Goal: Navigation & Orientation: Find specific page/section

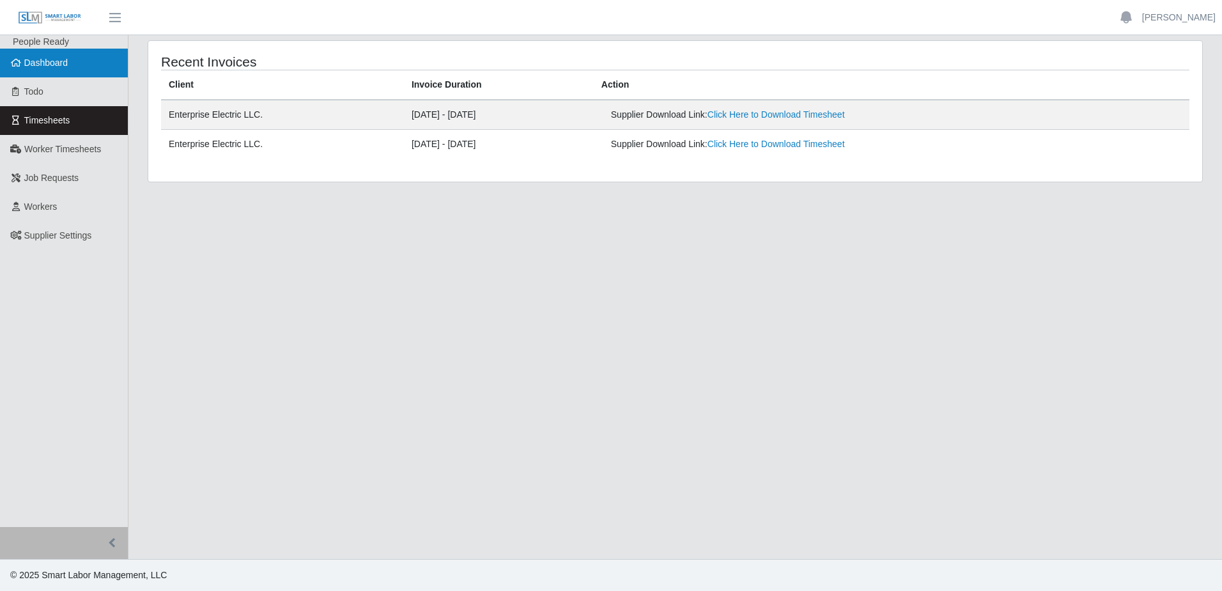
click at [65, 60] on span "Dashboard" at bounding box center [46, 63] width 44 height 10
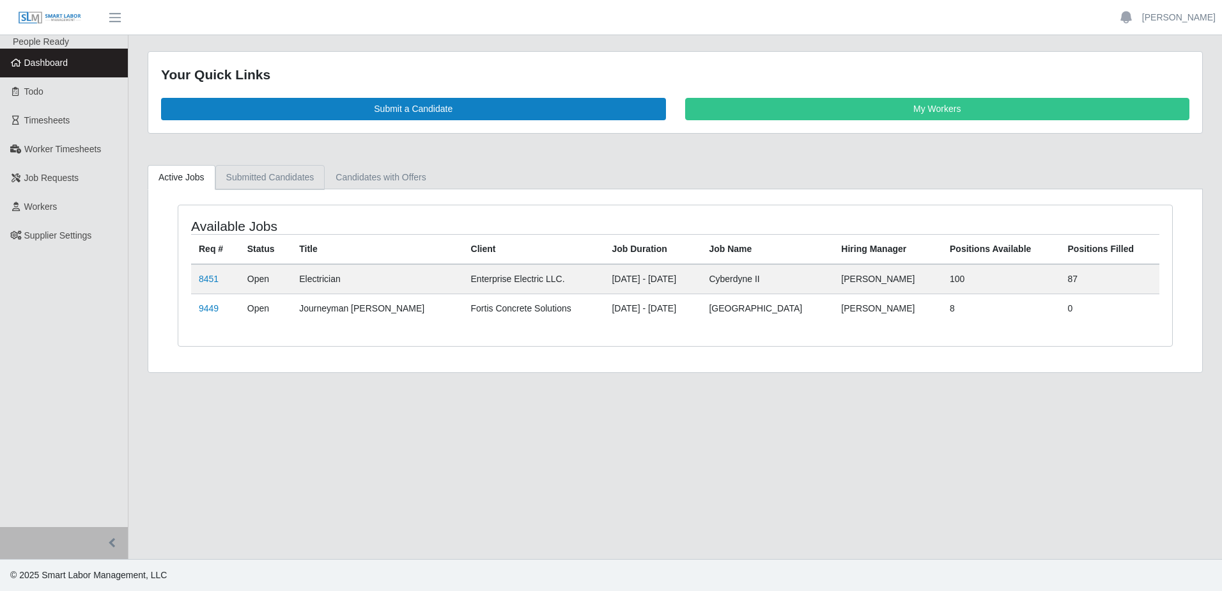
click at [291, 179] on link "Submitted Candidates" at bounding box center [270, 177] width 110 height 25
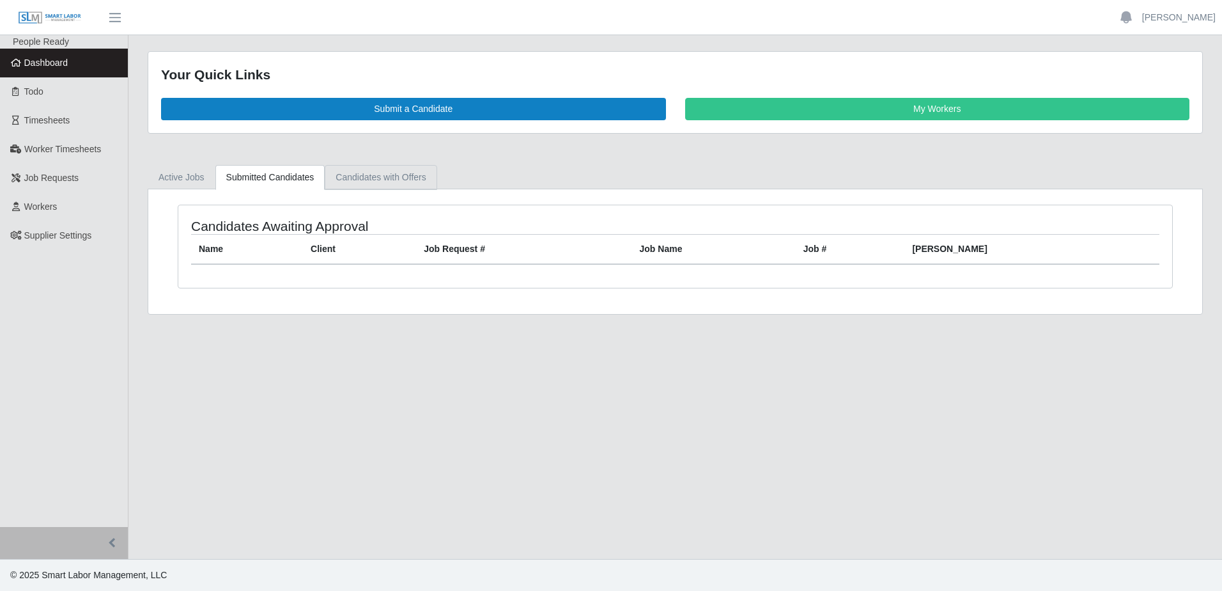
drag, startPoint x: 384, startPoint y: 177, endPoint x: 269, endPoint y: 169, distance: 115.3
click at [383, 178] on link "Candidates with Offers" at bounding box center [381, 177] width 112 height 25
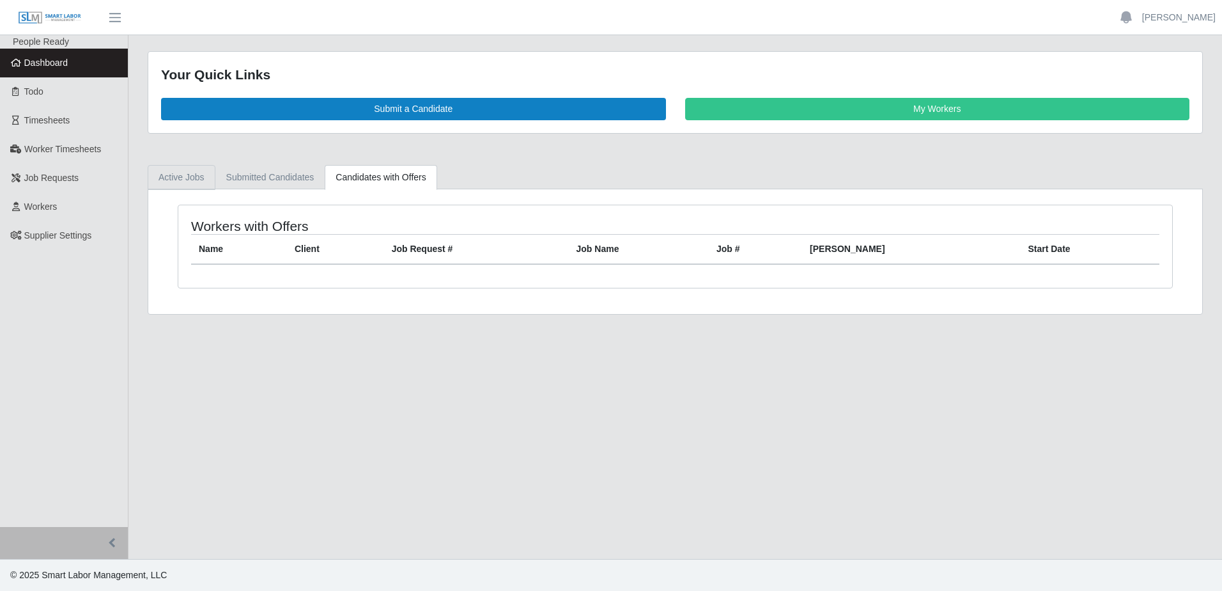
click at [183, 176] on link "Active Jobs" at bounding box center [182, 177] width 68 height 25
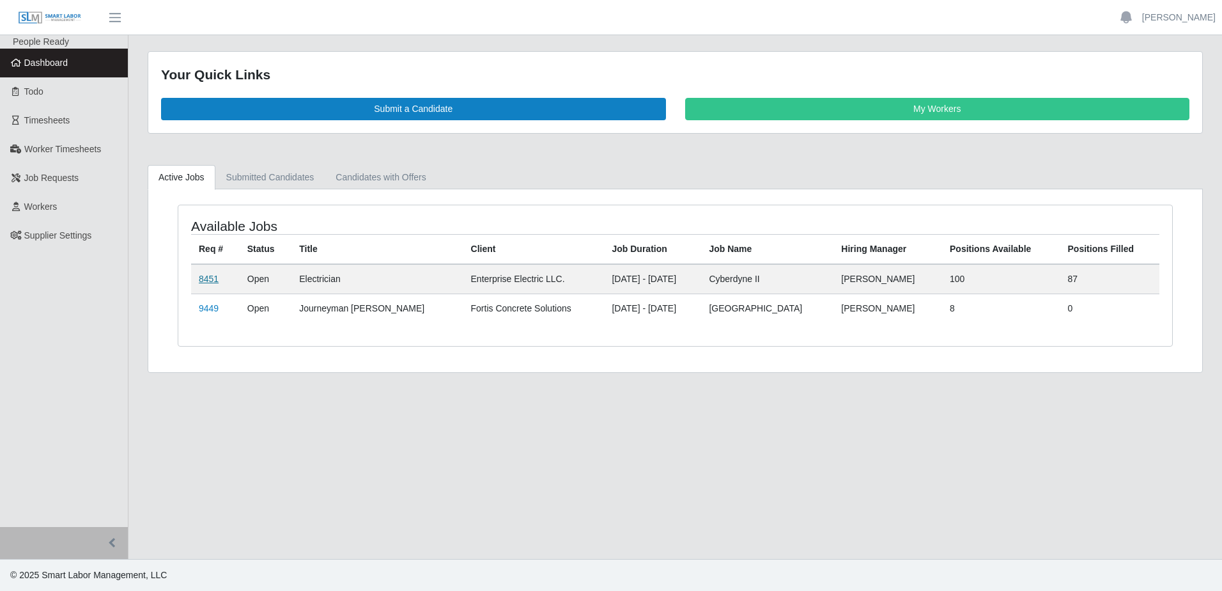
click at [213, 282] on link "8451" at bounding box center [209, 279] width 20 height 10
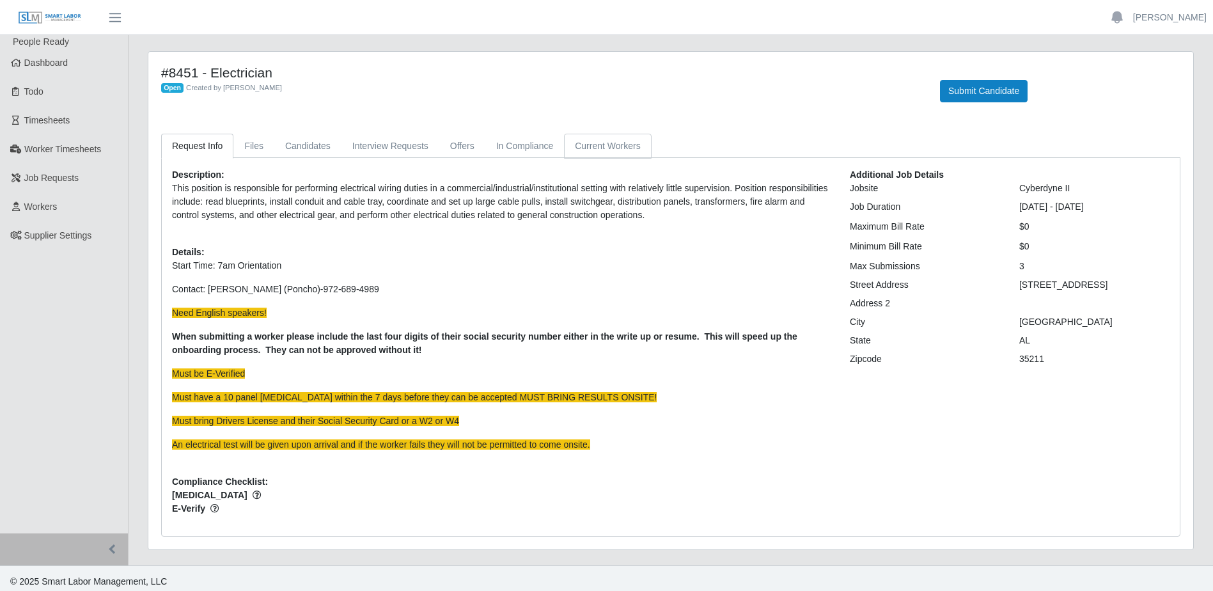
click at [591, 145] on link "Current Workers" at bounding box center [607, 146] width 87 height 25
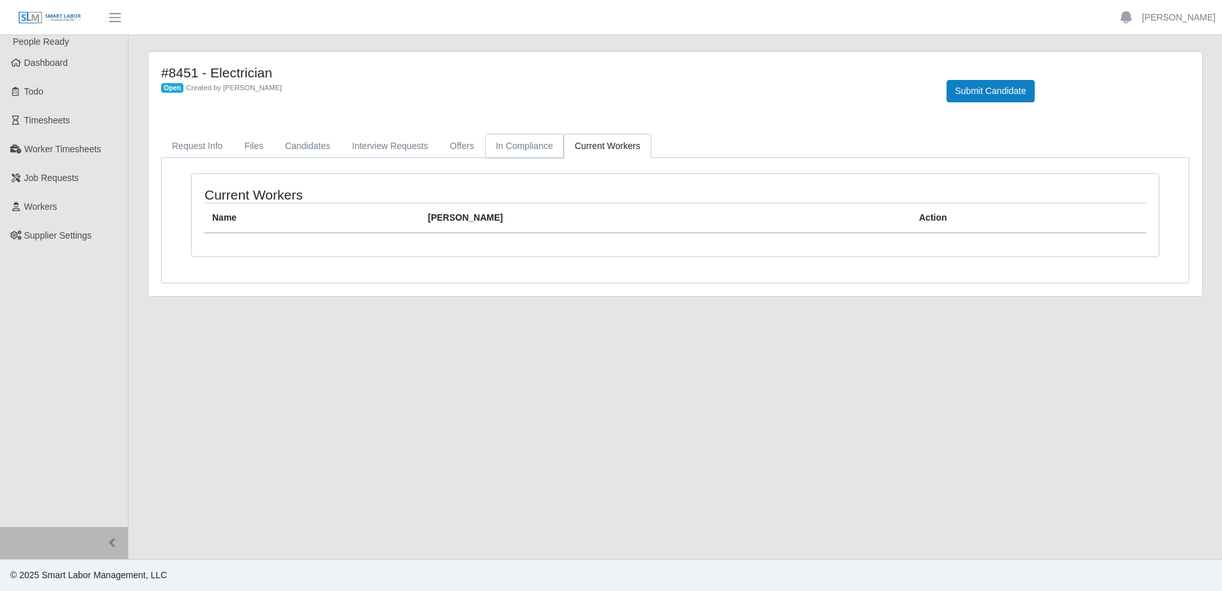
click at [510, 148] on link "In Compliance" at bounding box center [524, 146] width 79 height 25
